Goal: Transaction & Acquisition: Purchase product/service

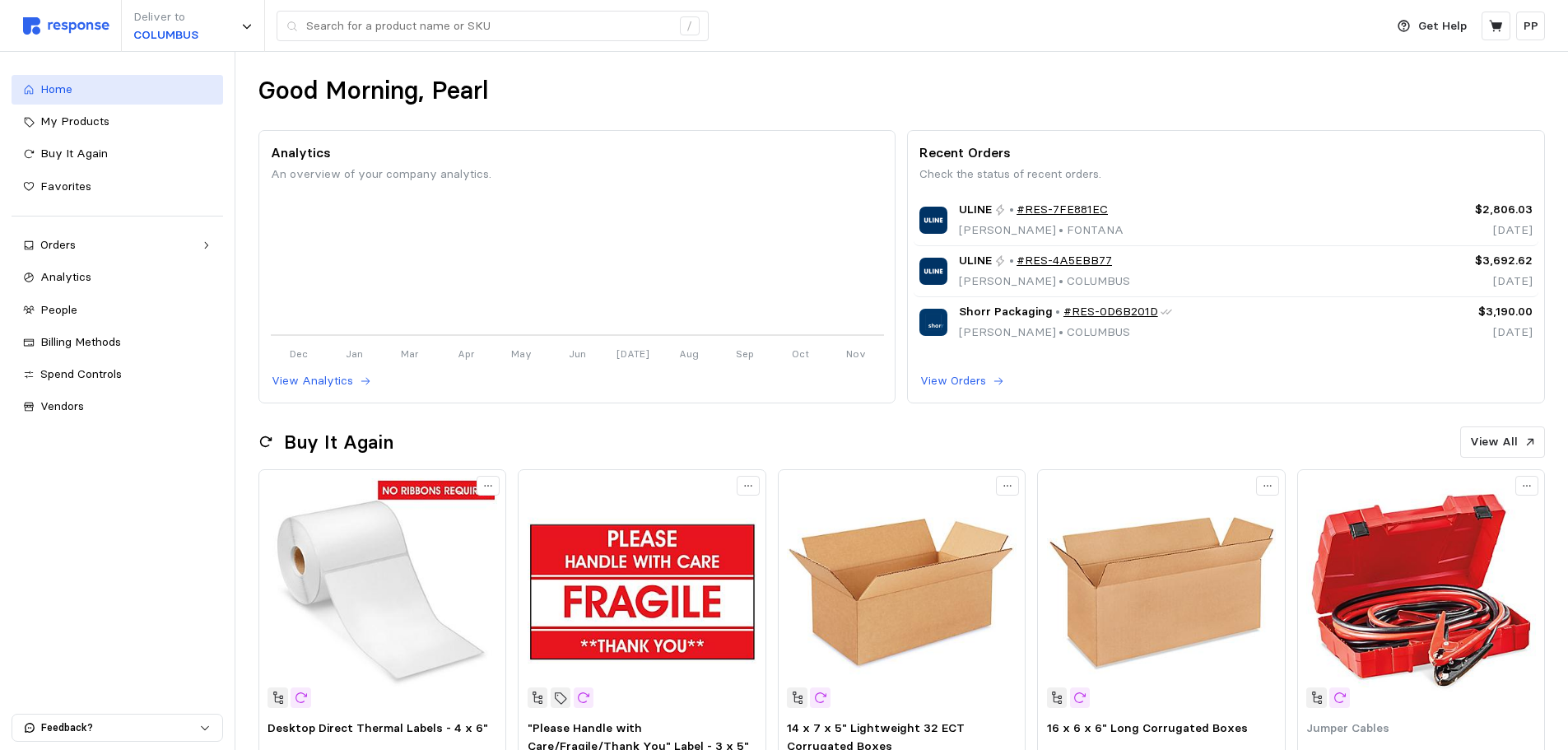
click at [113, 78] on link "Home" at bounding box center [117, 90] width 212 height 30
click at [113, 121] on div "My Products" at bounding box center [126, 121] width 171 height 18
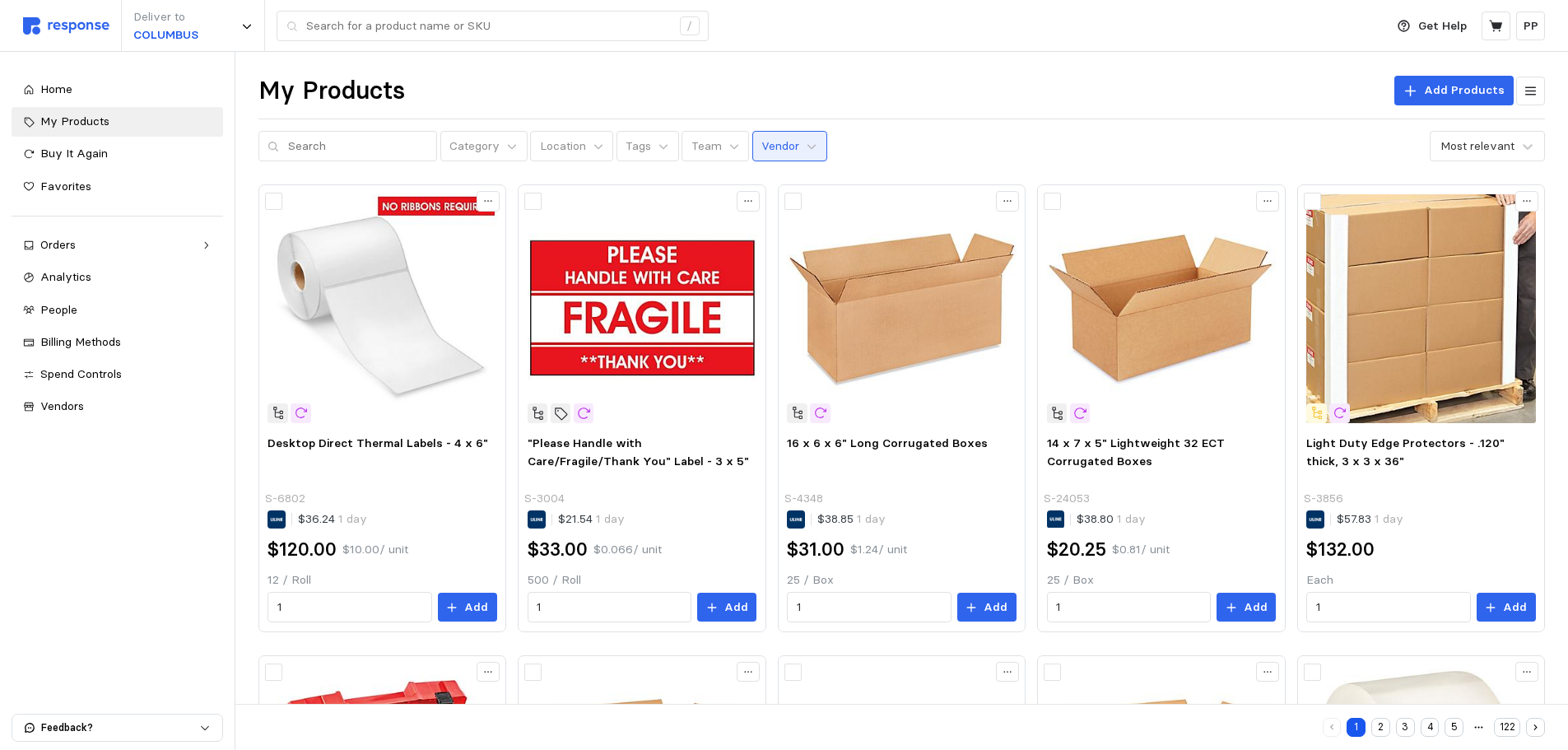
click at [762, 149] on p "Vendor" at bounding box center [780, 146] width 37 height 18
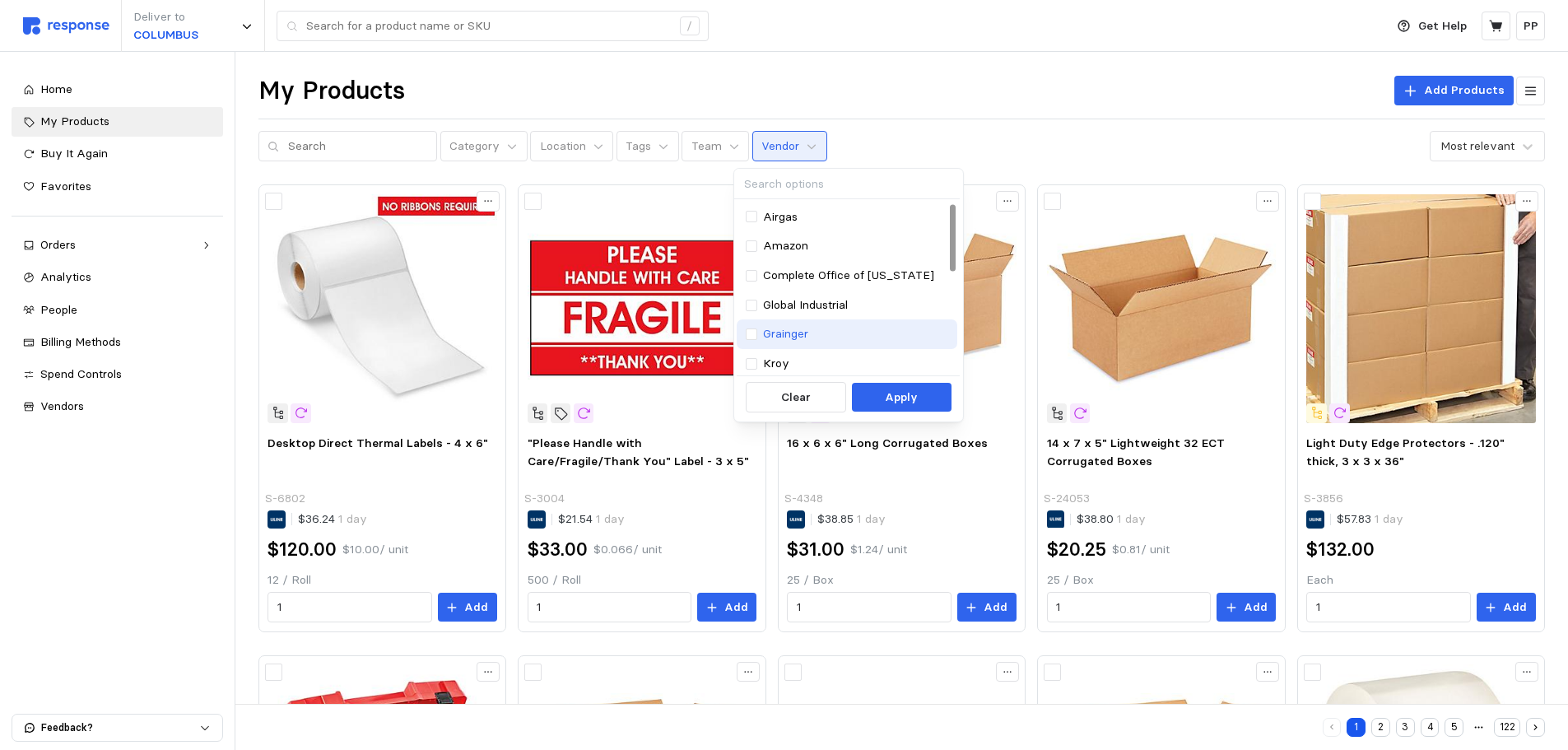
scroll to position [165, 0]
click at [757, 348] on div at bounding box center [751, 346] width 11 height 11
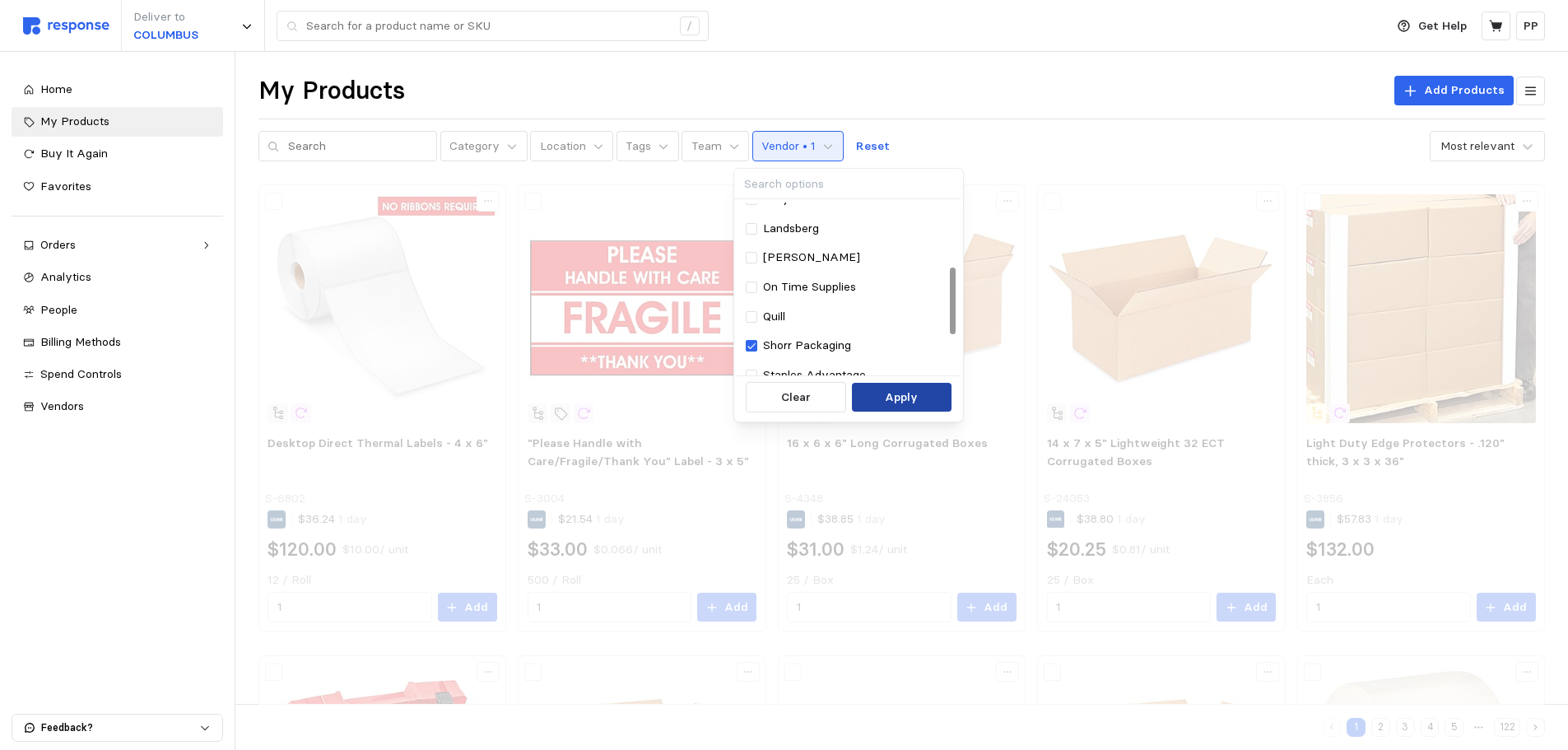
click at [871, 404] on button "Apply" at bounding box center [902, 398] width 99 height 30
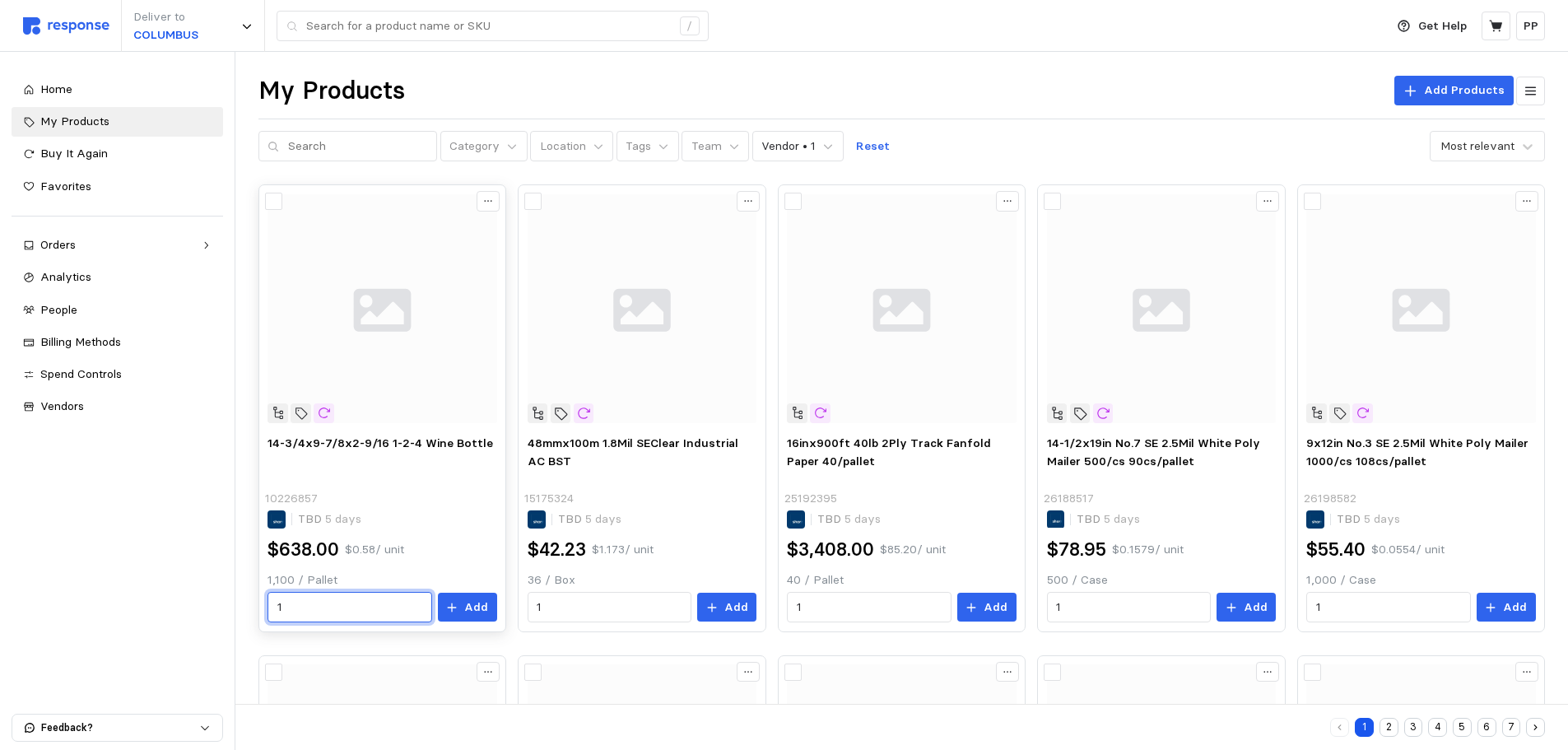
click at [339, 615] on input "1" at bounding box center [349, 608] width 145 height 30
type input "1"
type input "2"
type input "15"
click at [477, 618] on button "Add" at bounding box center [467, 608] width 59 height 30
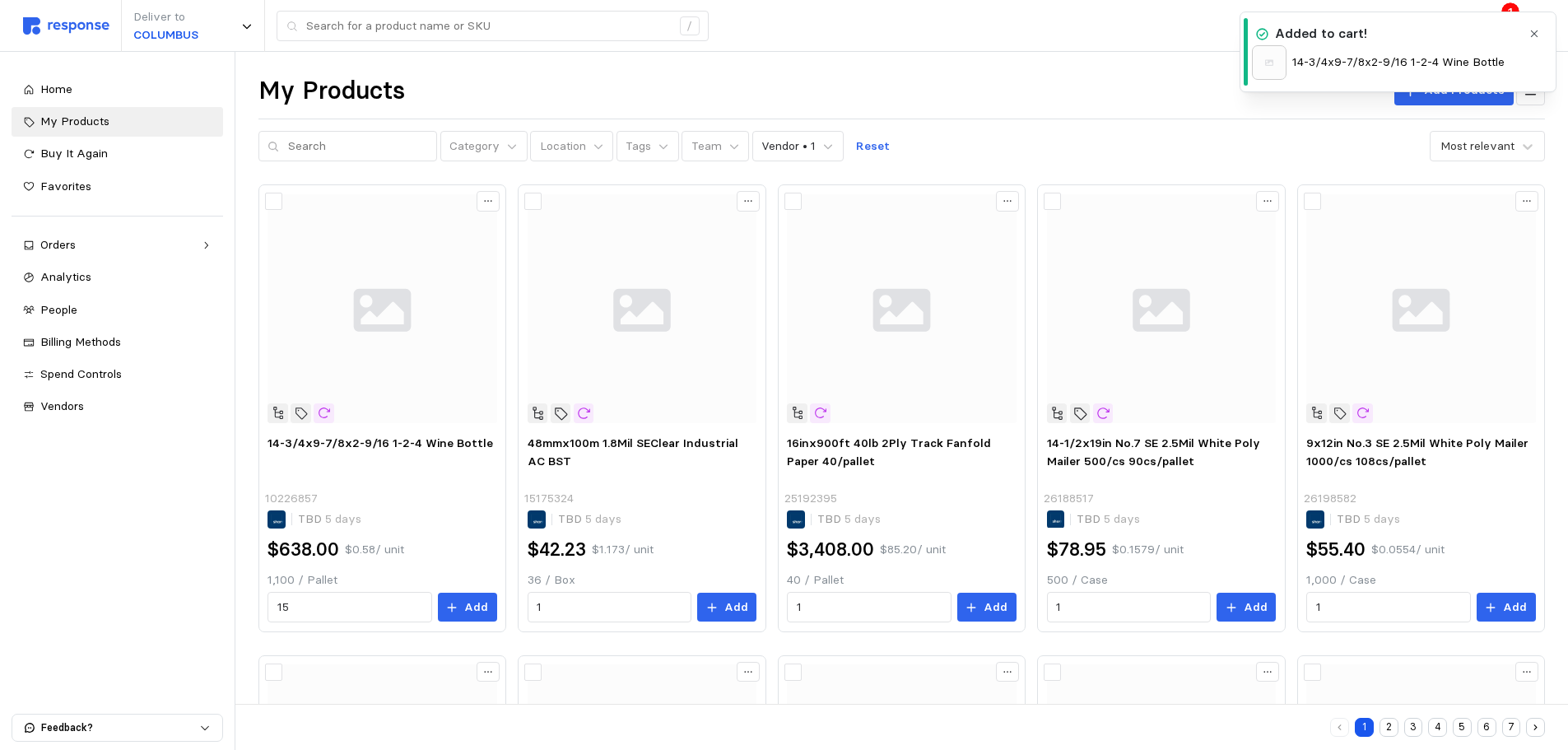
click at [1366, 52] on div "14-3/4x9-7/8x2-9/16 1-2-4 Wine Bottle" at bounding box center [1386, 62] width 269 height 35
click at [1094, 31] on div "Deliver to [GEOGRAPHIC_DATA] /" at bounding box center [700, 25] width 1354 height 51
click at [1536, 31] on icon "button" at bounding box center [1534, 34] width 11 height 11
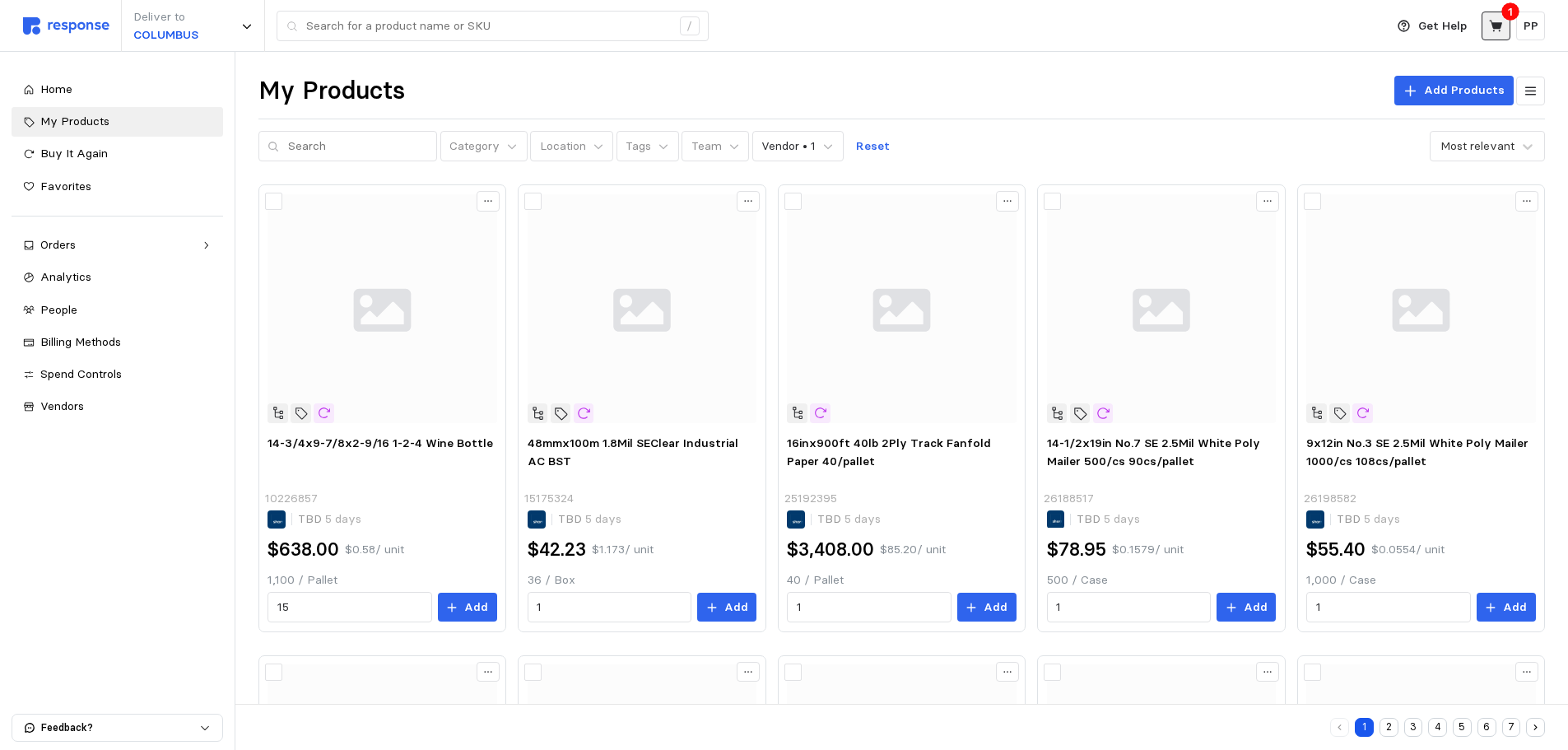
click at [1497, 30] on icon at bounding box center [1497, 26] width 15 height 15
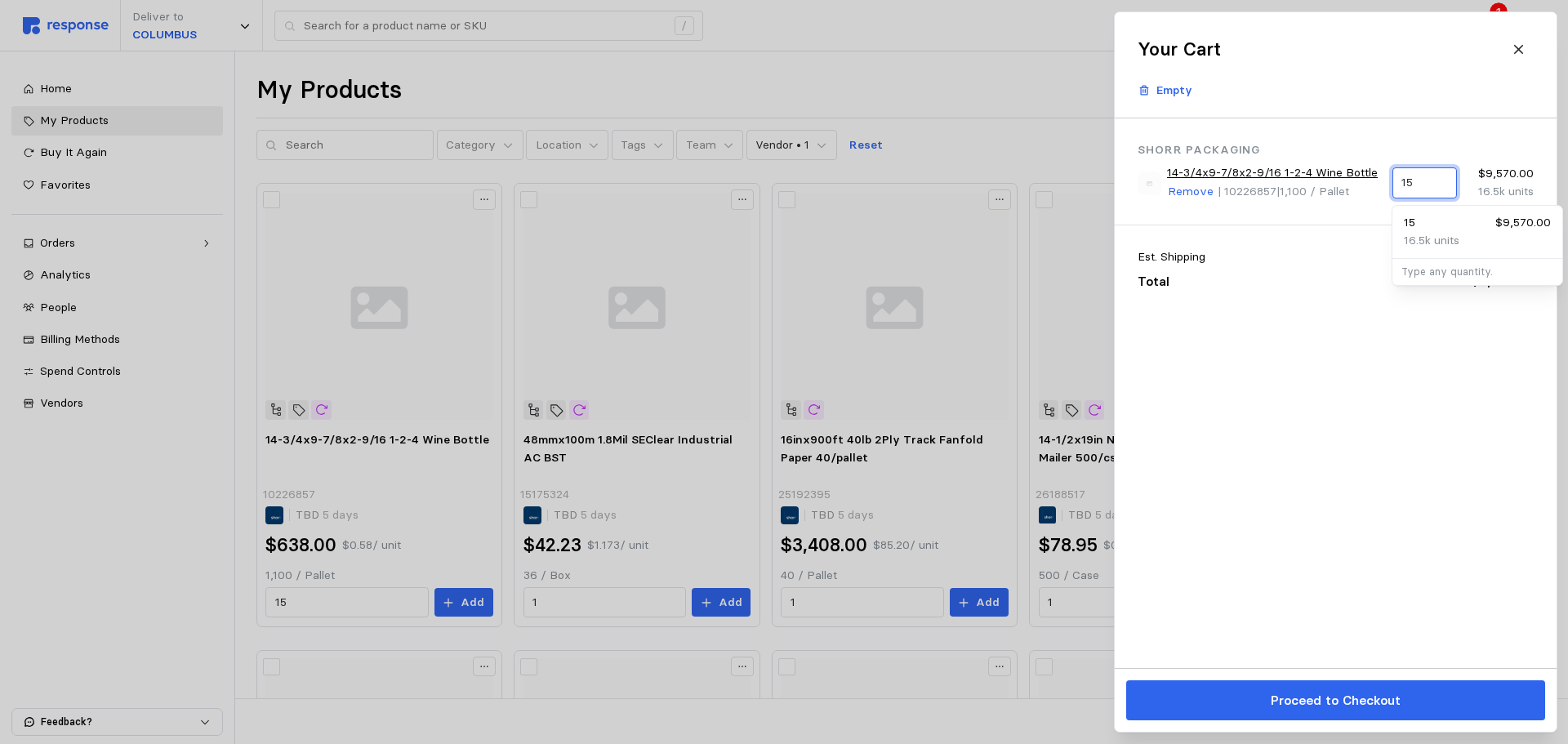
drag, startPoint x: 1432, startPoint y: 176, endPoint x: 1403, endPoint y: 180, distance: 29.3
click at [1403, 180] on input "15" at bounding box center [1424, 183] width 46 height 30
type input "10"
click at [1493, 232] on div "11k units" at bounding box center [1478, 241] width 147 height 18
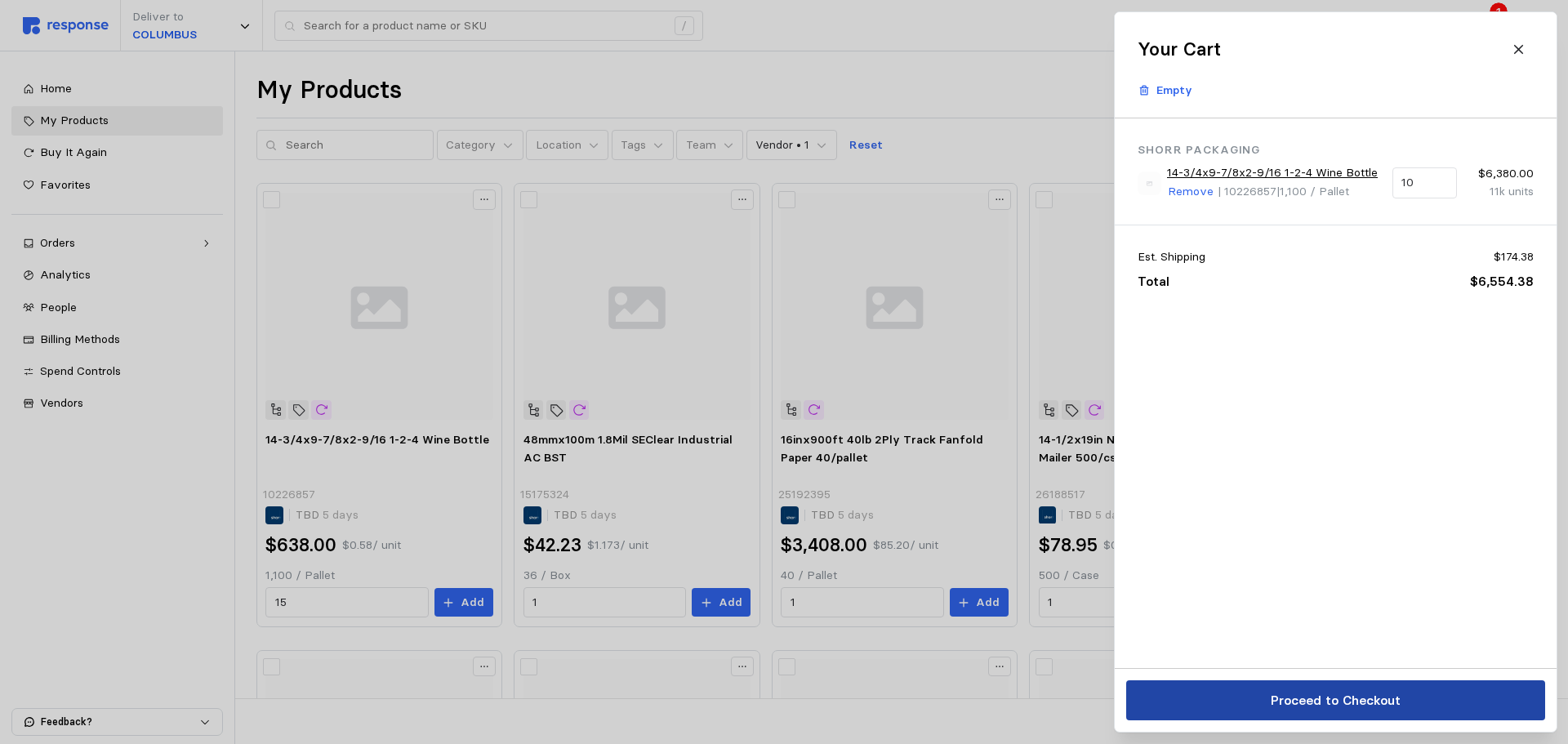
click at [1317, 698] on p "Proceed to Checkout" at bounding box center [1336, 700] width 130 height 20
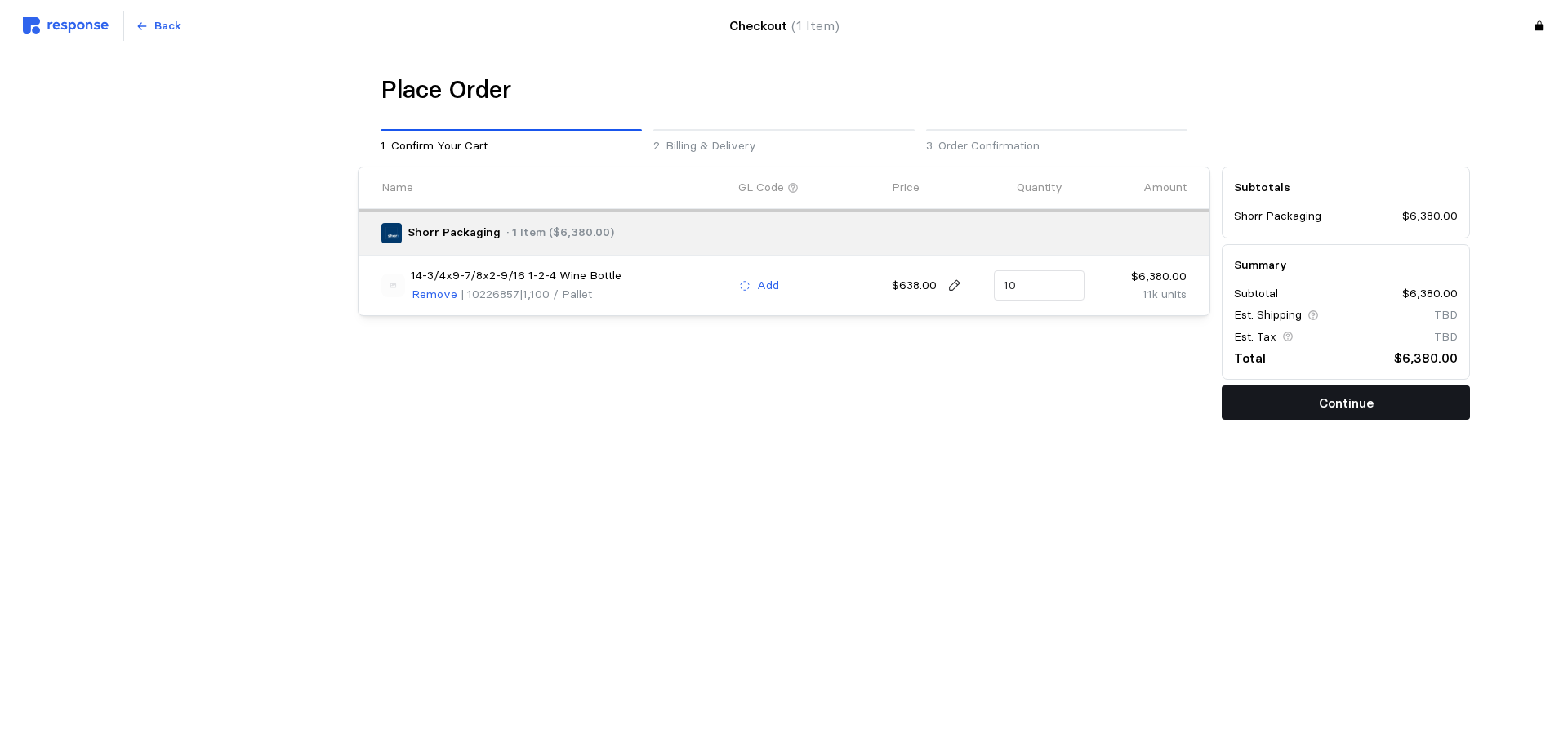
click at [1376, 387] on button "Continue" at bounding box center [1346, 402] width 248 height 34
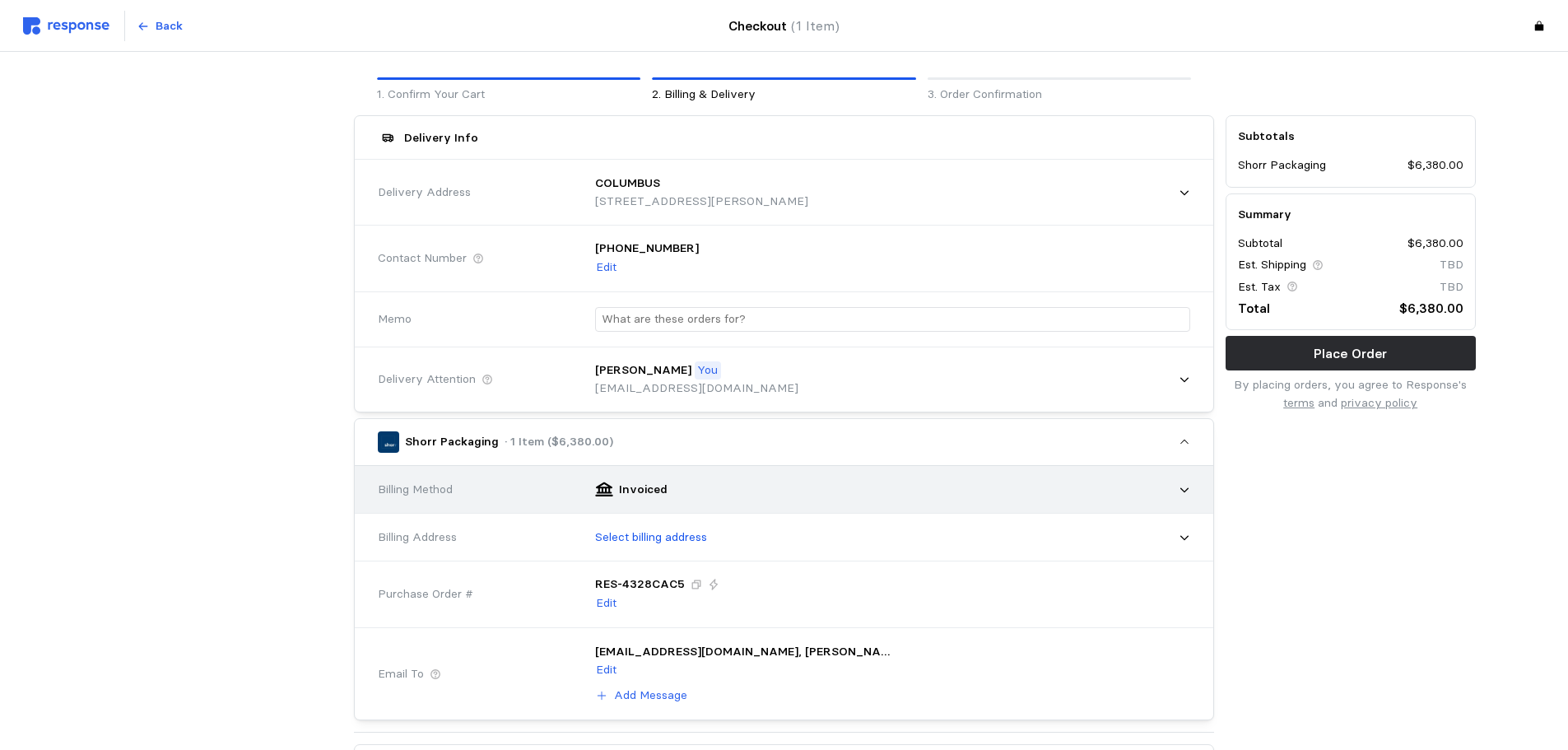
scroll to position [82, 0]
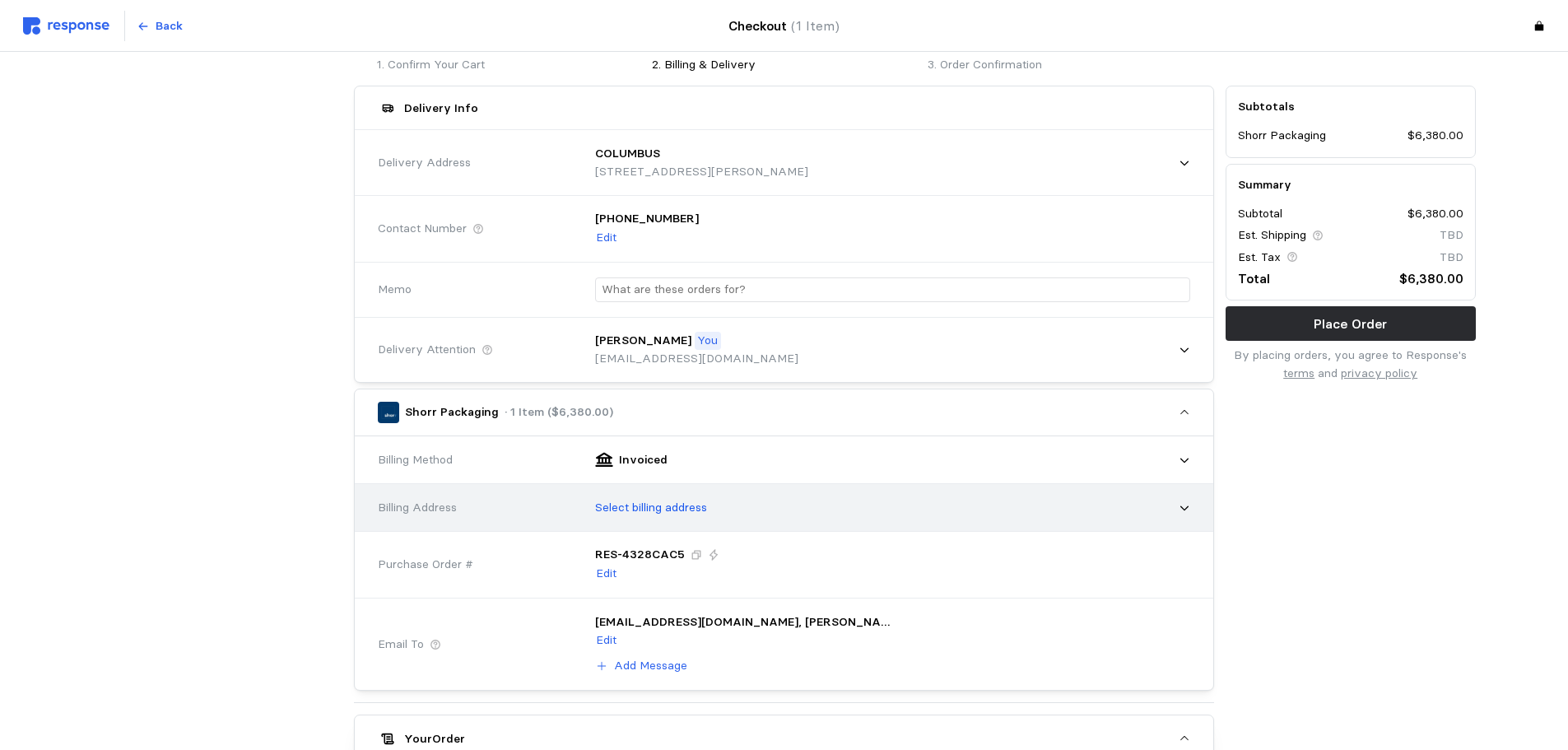
click at [698, 512] on p "Select billing address" at bounding box center [651, 507] width 112 height 18
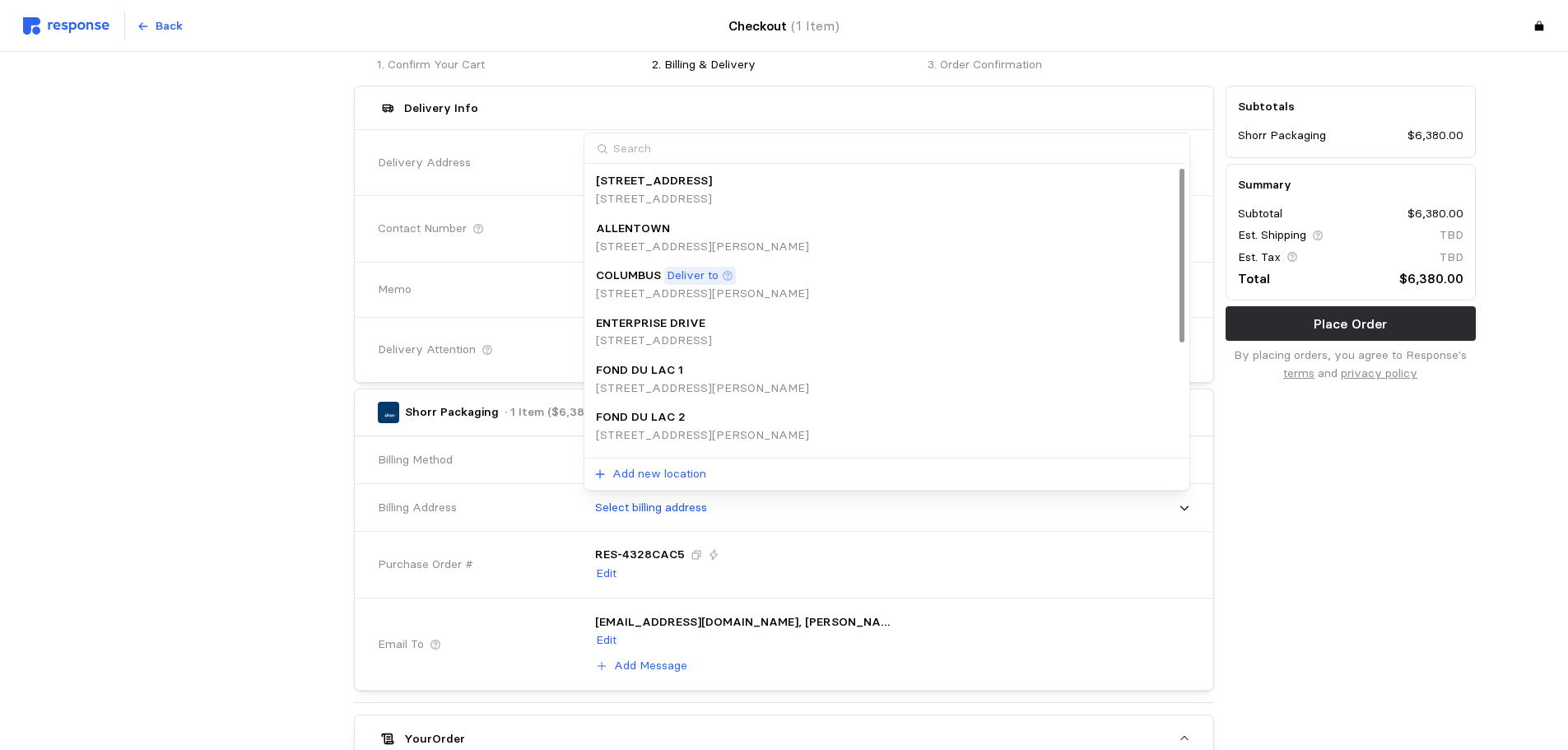
click at [696, 278] on p "Deliver to" at bounding box center [692, 275] width 52 height 18
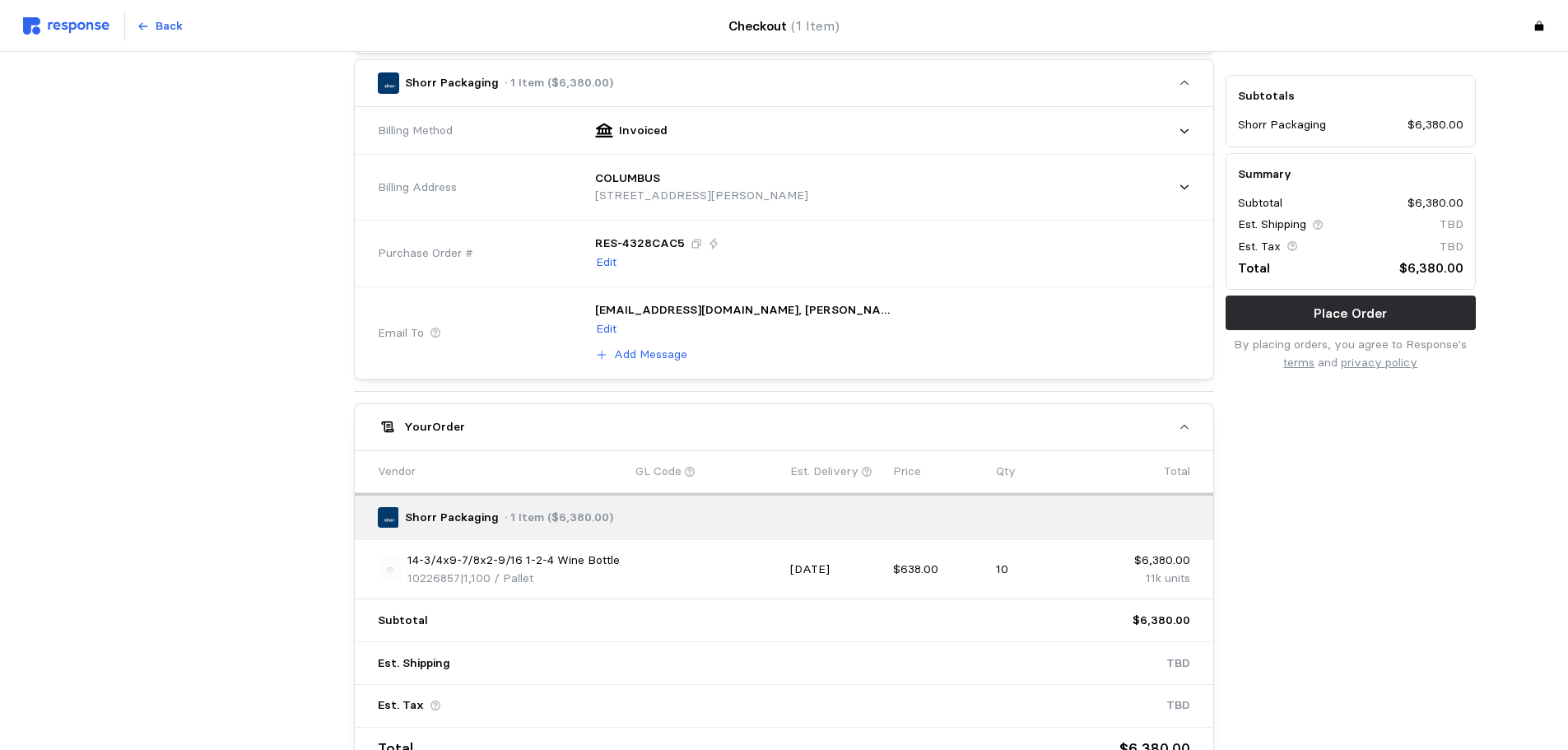
scroll to position [0, 0]
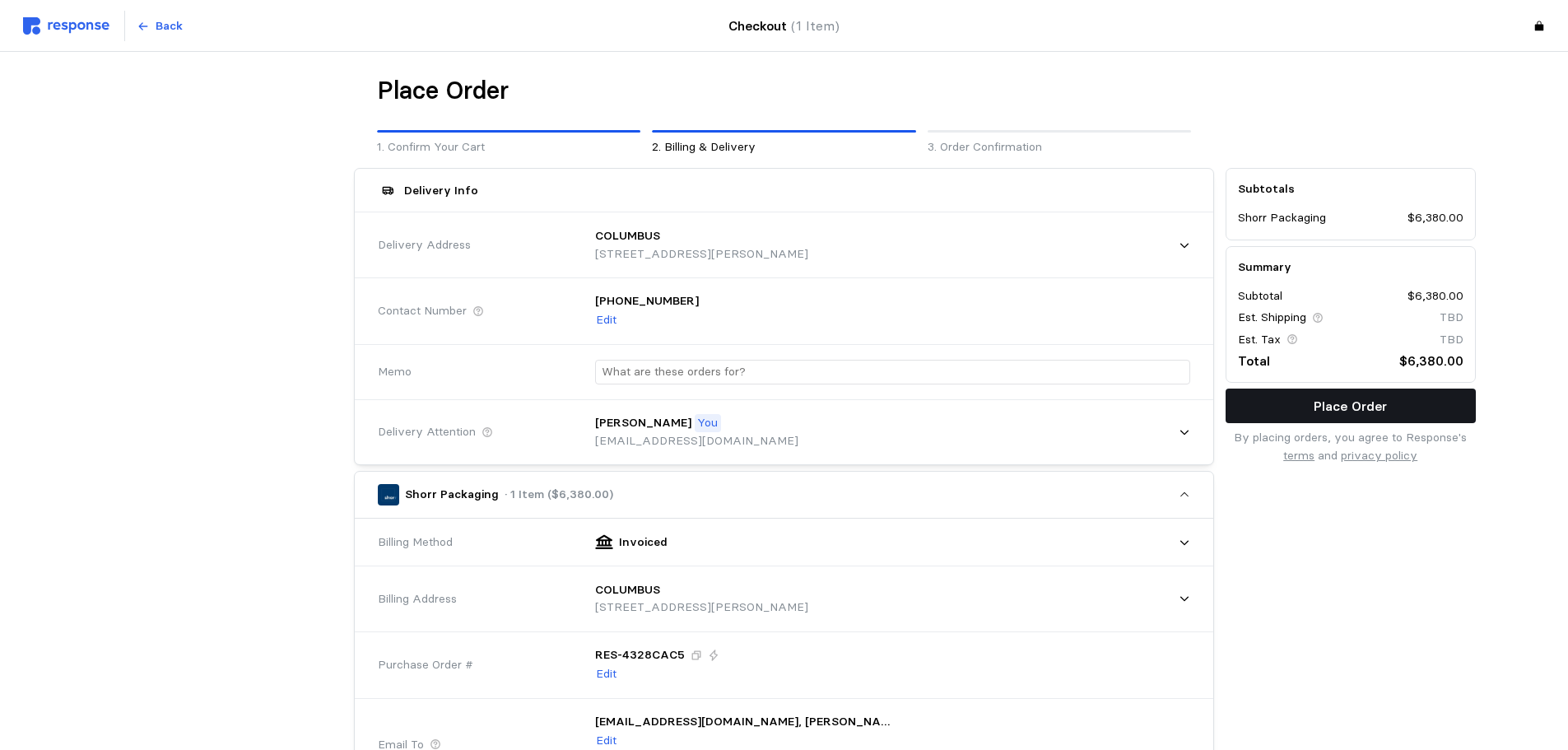
click at [1400, 411] on button "Place Order" at bounding box center [1351, 405] width 250 height 35
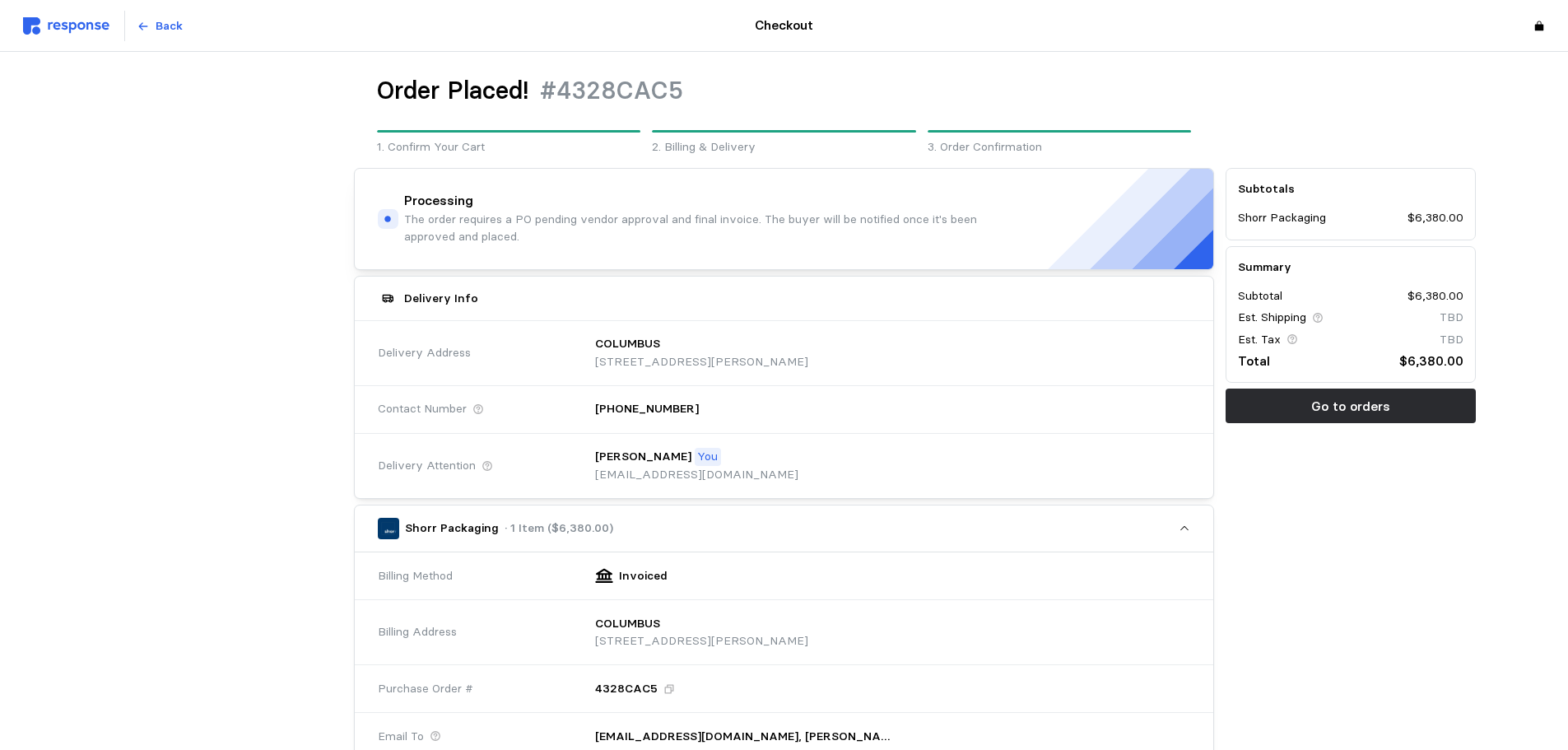
click at [95, 34] on img at bounding box center [67, 25] width 86 height 17
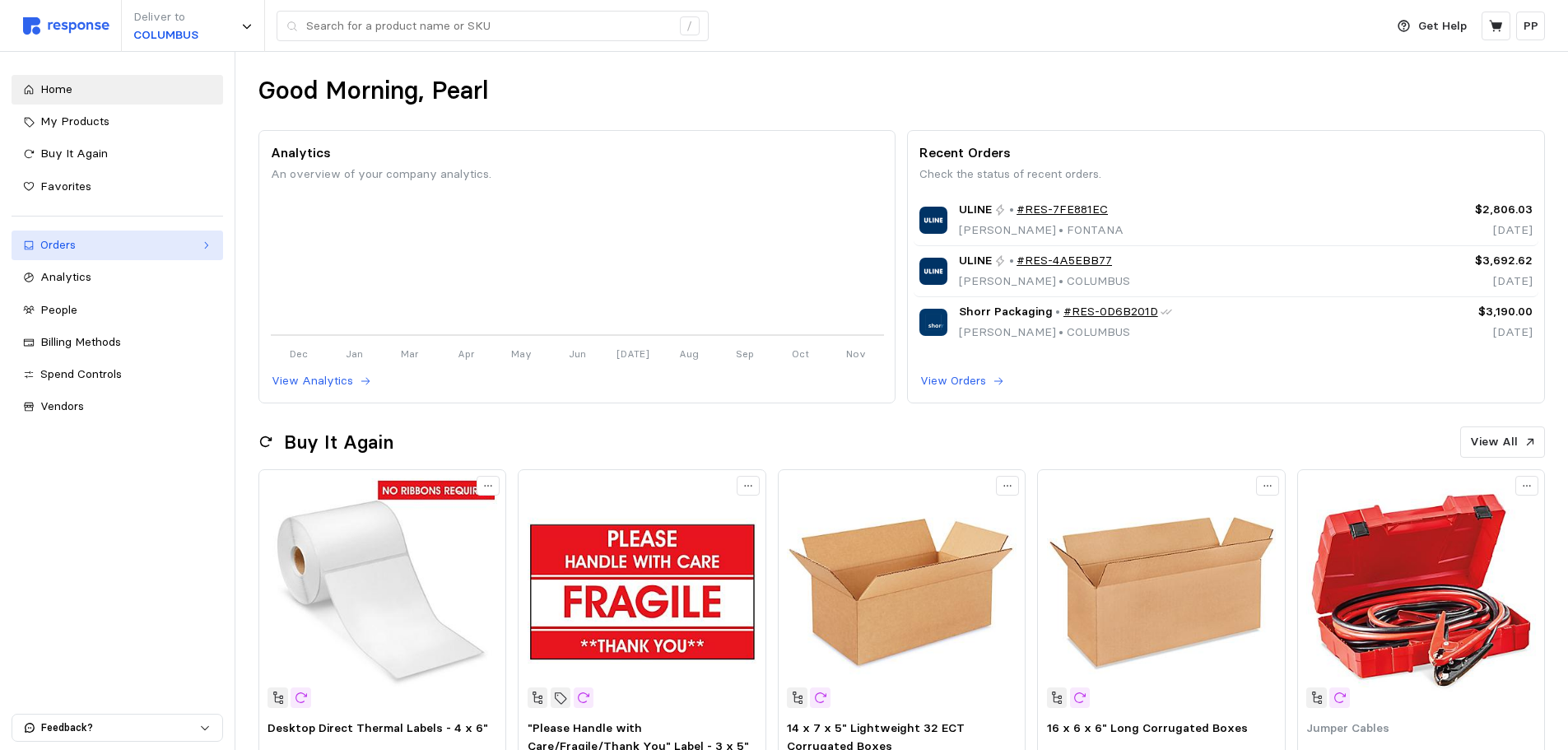
click at [126, 253] on div "Orders" at bounding box center [117, 244] width 154 height 18
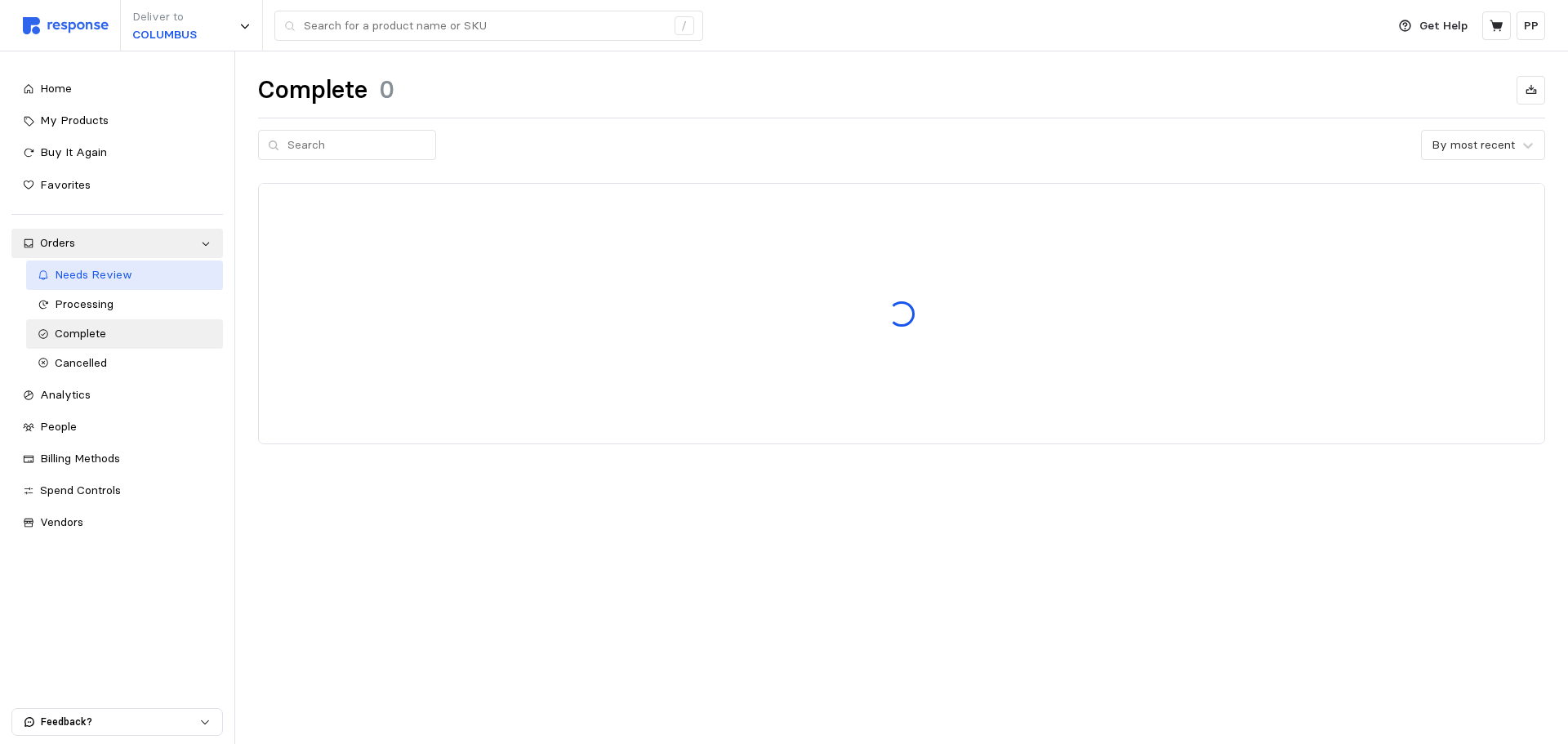
click at [118, 269] on span "Needs Review" at bounding box center [93, 274] width 77 height 15
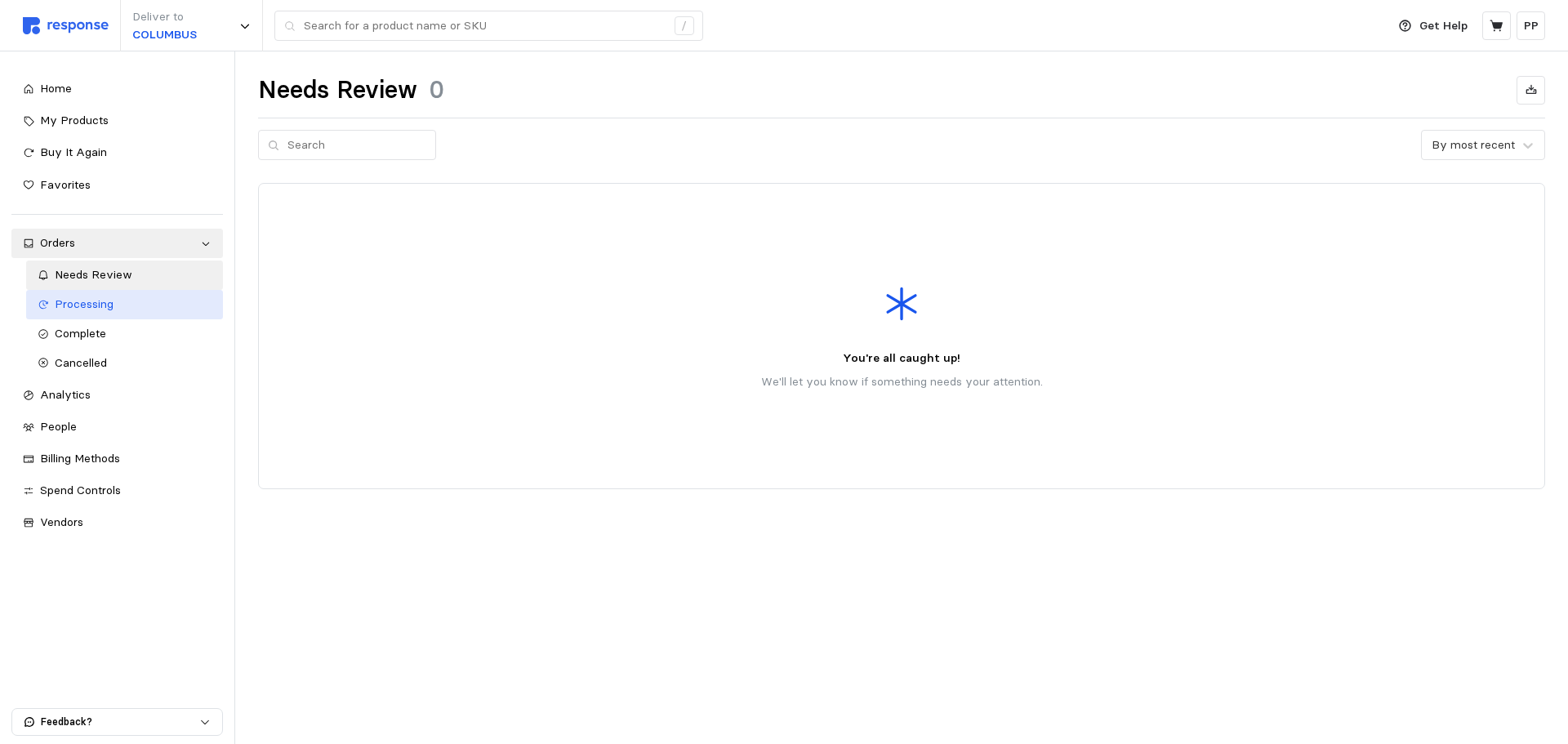
click at [93, 310] on span "Processing" at bounding box center [84, 304] width 59 height 15
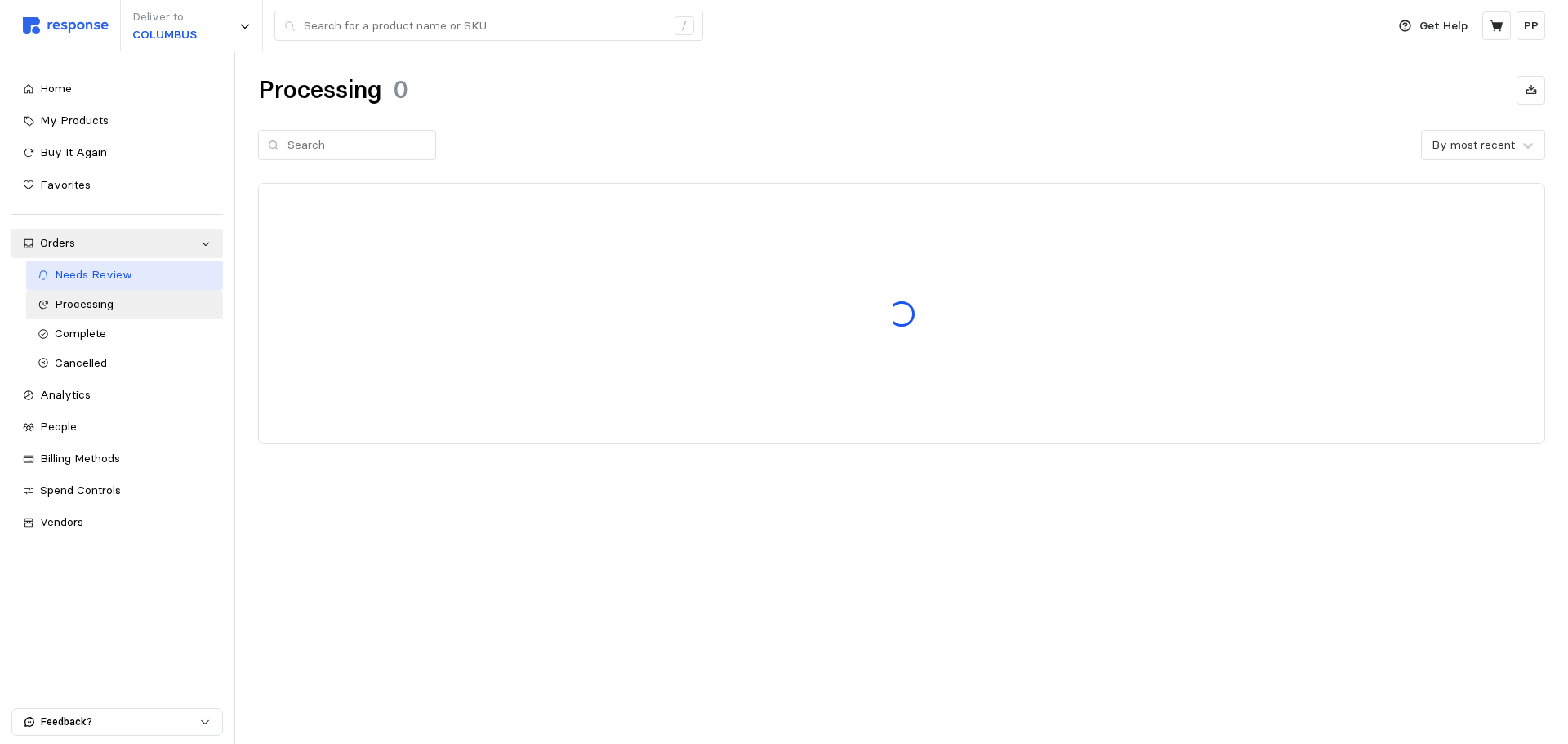
click at [99, 281] on span "Needs Review" at bounding box center [93, 274] width 77 height 15
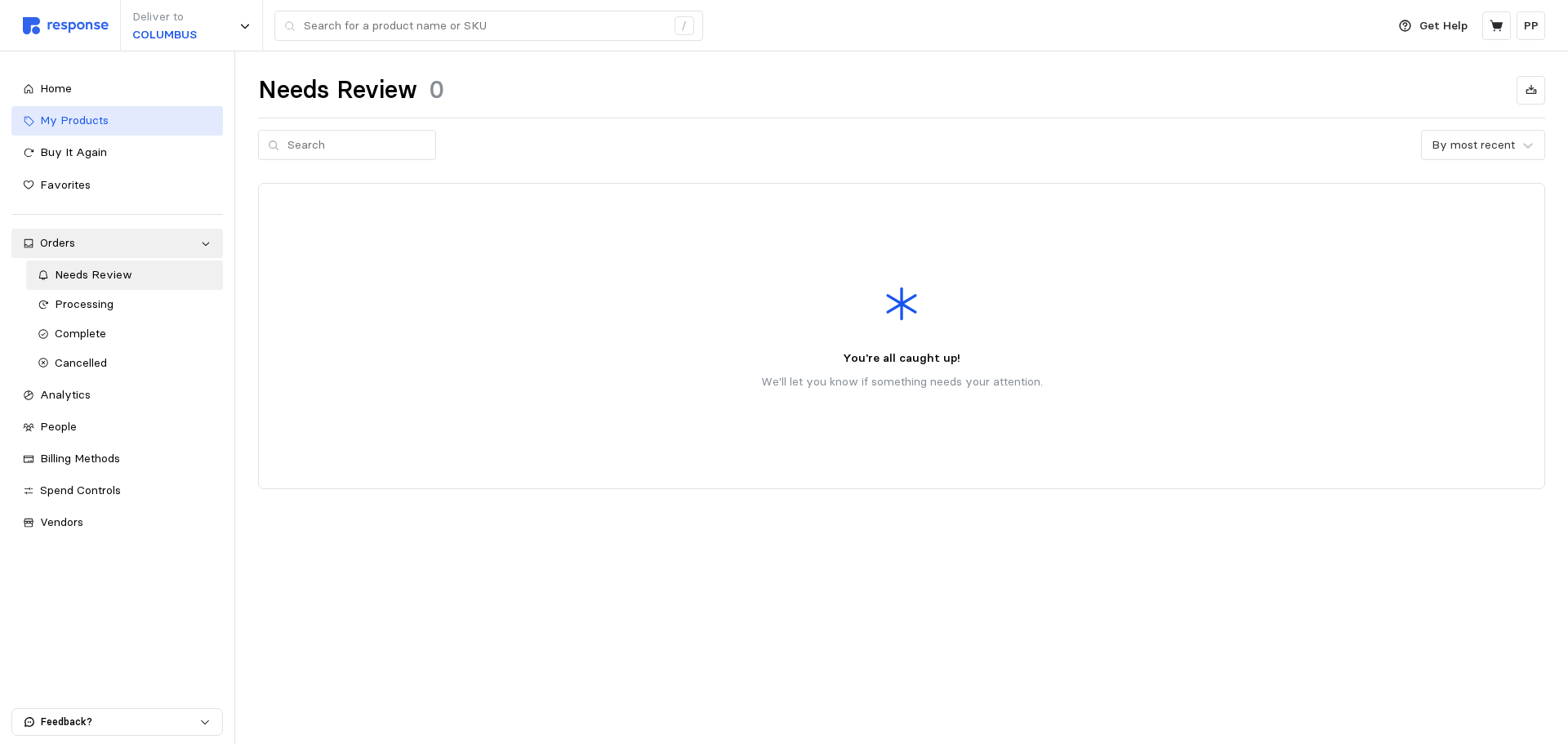
click at [115, 109] on link "My Products" at bounding box center [117, 121] width 212 height 30
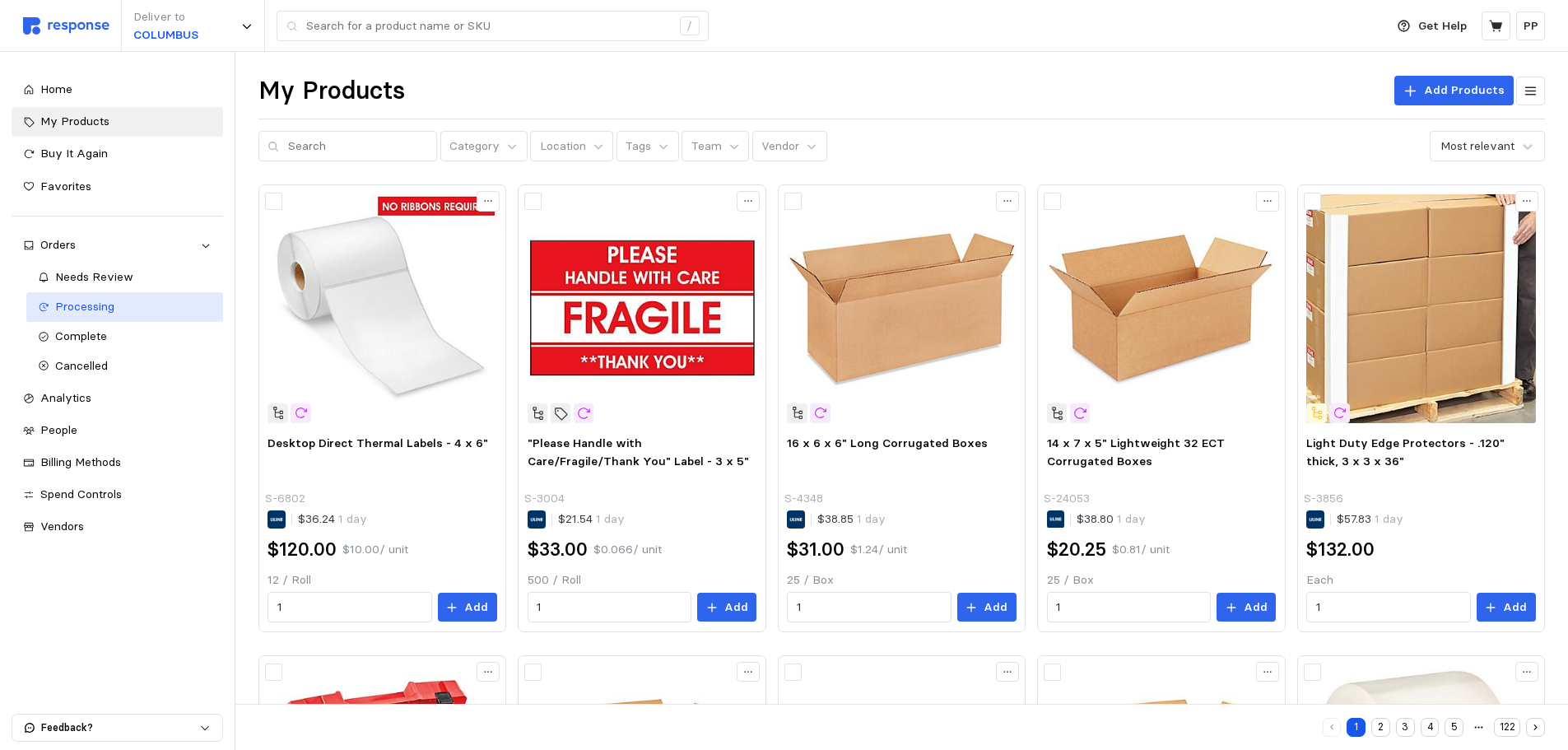
click at [115, 304] on div "Processing" at bounding box center [133, 306] width 156 height 18
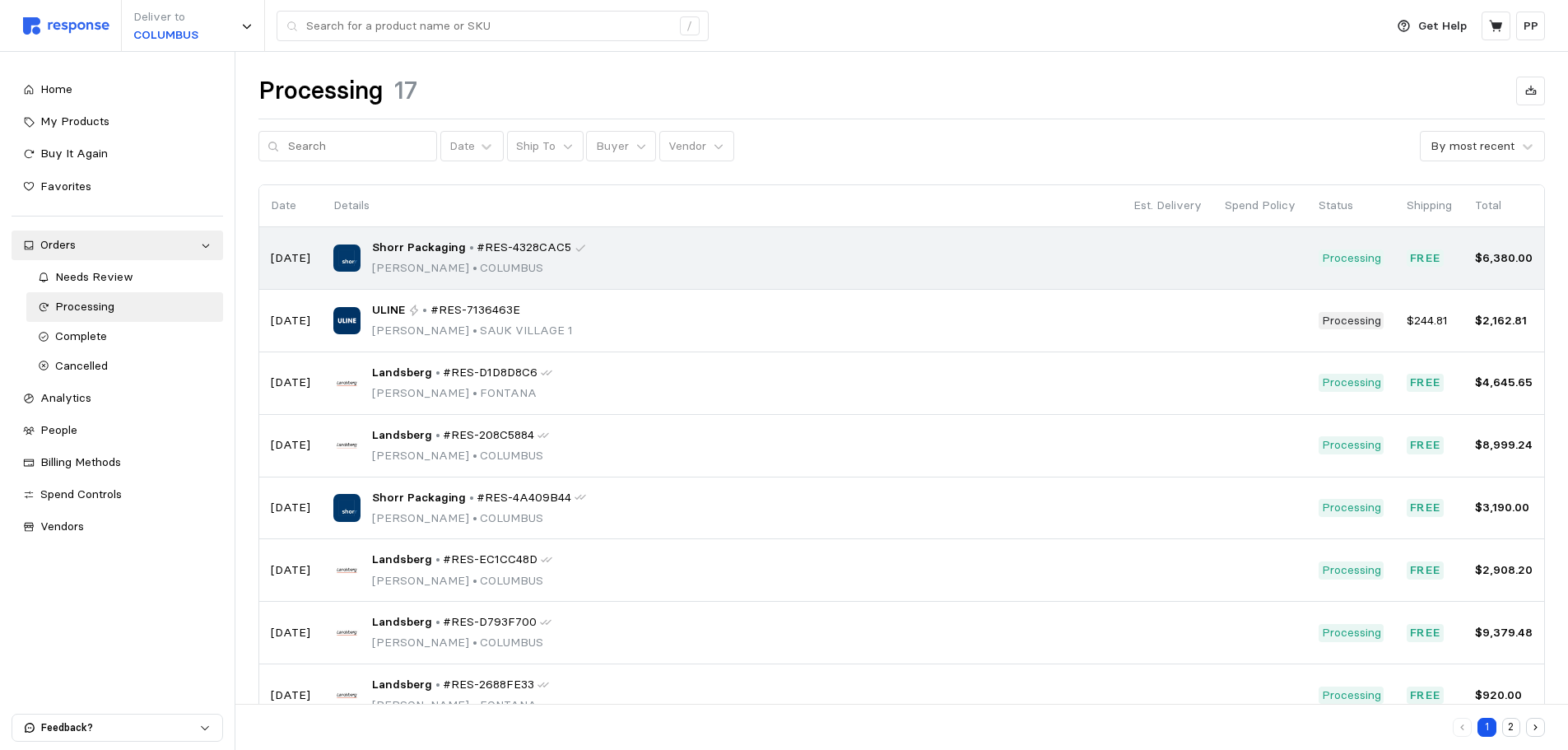
click at [644, 270] on div "Shorr Packaging • #RES-4328CAC5 [PERSON_NAME] • [GEOGRAPHIC_DATA]" at bounding box center [722, 257] width 777 height 38
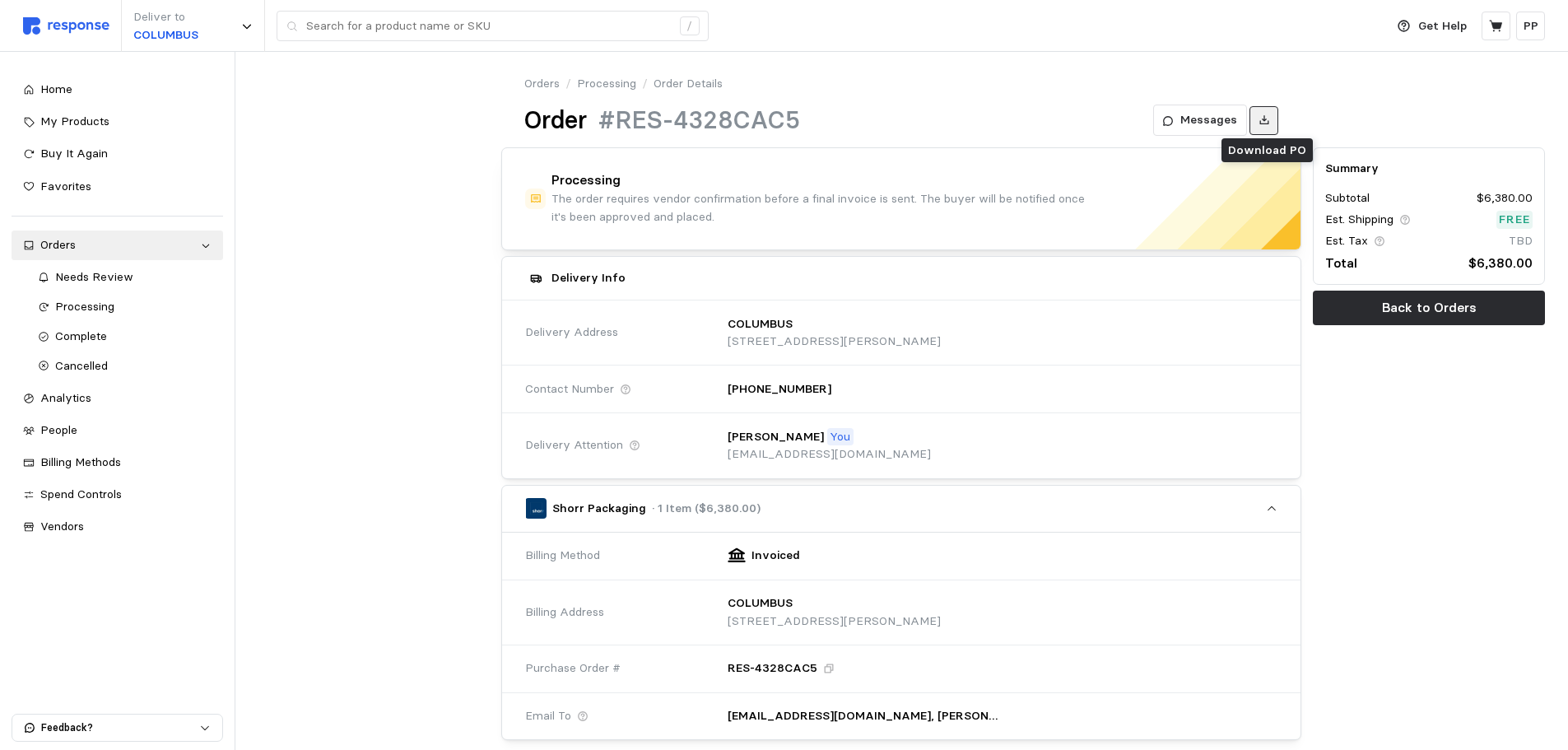
click at [1256, 128] on button at bounding box center [1264, 120] width 29 height 29
click at [1267, 113] on button at bounding box center [1264, 120] width 29 height 29
